Goal: Transaction & Acquisition: Book appointment/travel/reservation

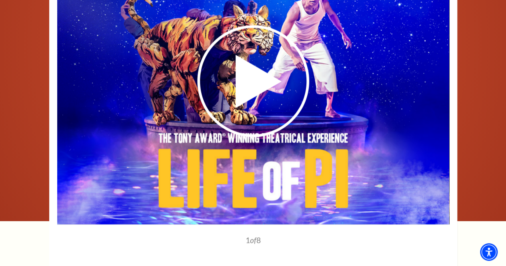
scroll to position [1129, 0]
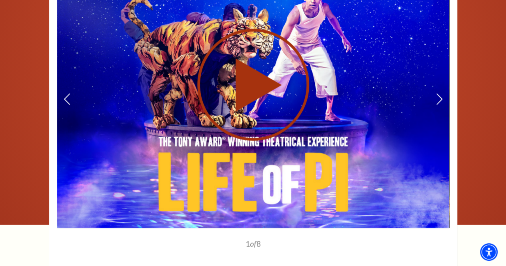
click at [443, 96] on div at bounding box center [253, 84] width 392 height 227
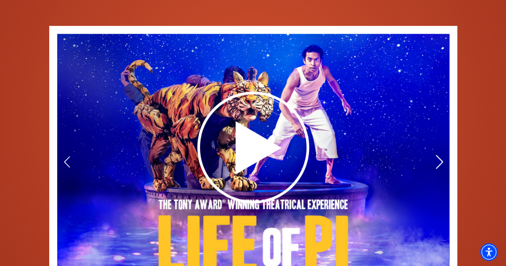
click at [439, 155] on icon at bounding box center [439, 162] width 8 height 14
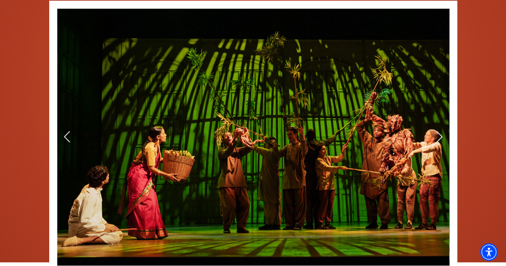
scroll to position [1091, 0]
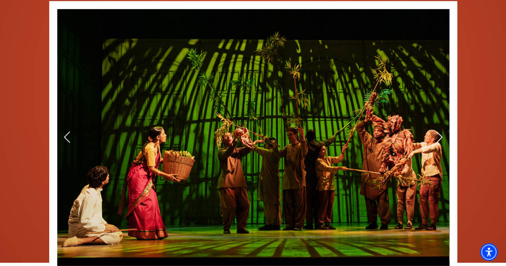
click at [432, 141] on img at bounding box center [253, 137] width 392 height 257
click at [434, 140] on img at bounding box center [253, 137] width 392 height 257
click at [440, 130] on icon at bounding box center [439, 137] width 8 height 14
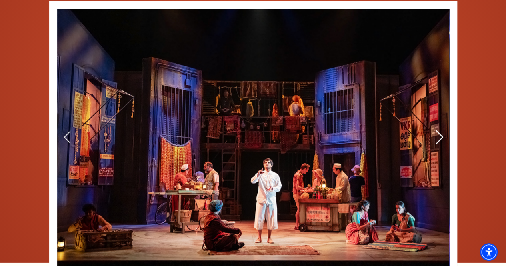
click at [440, 130] on icon at bounding box center [439, 137] width 8 height 14
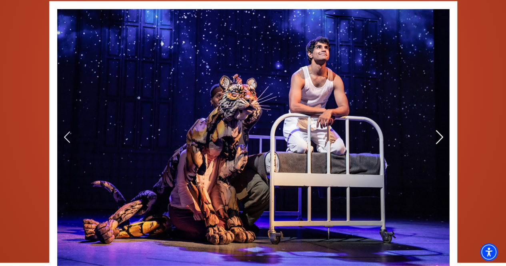
click at [440, 130] on icon at bounding box center [439, 137] width 8 height 14
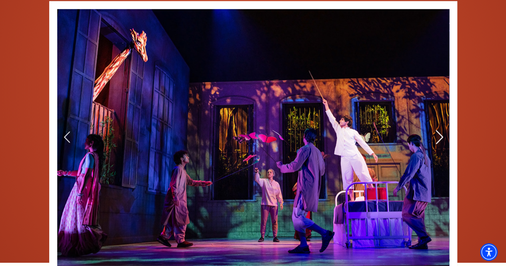
click at [440, 130] on icon at bounding box center [439, 137] width 8 height 14
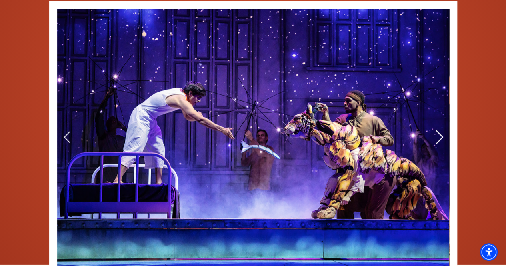
click at [440, 130] on icon at bounding box center [439, 137] width 8 height 14
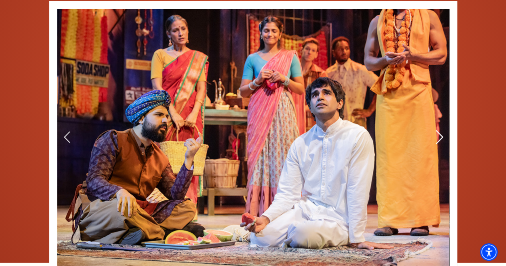
click at [440, 130] on icon at bounding box center [439, 137] width 8 height 14
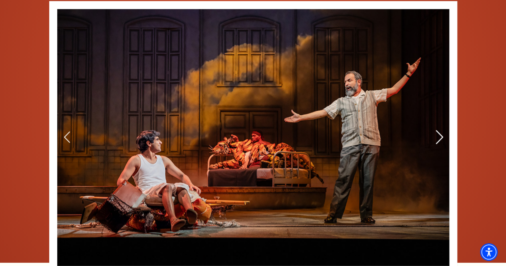
click at [440, 130] on icon at bounding box center [439, 137] width 8 height 14
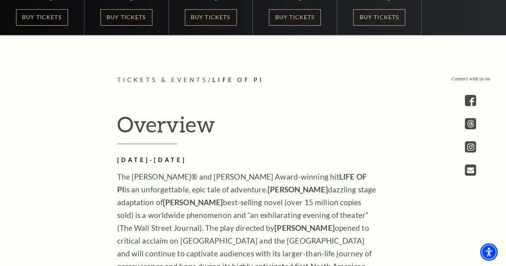
scroll to position [0, 0]
